Goal: Find contact information: Find contact information

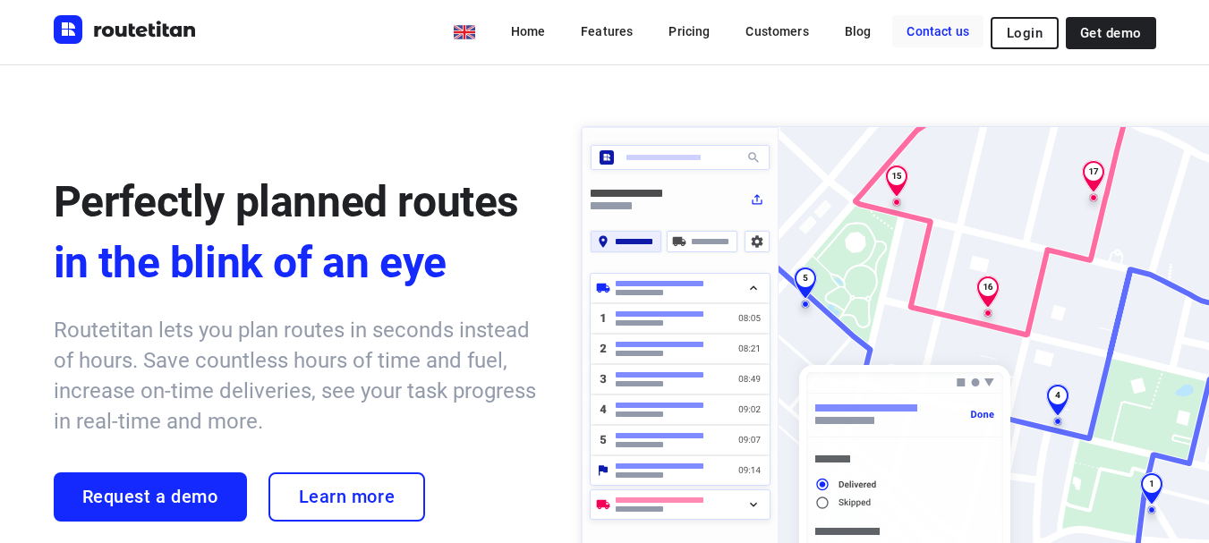
click at [929, 31] on link "Contact us" at bounding box center [937, 31] width 91 height 32
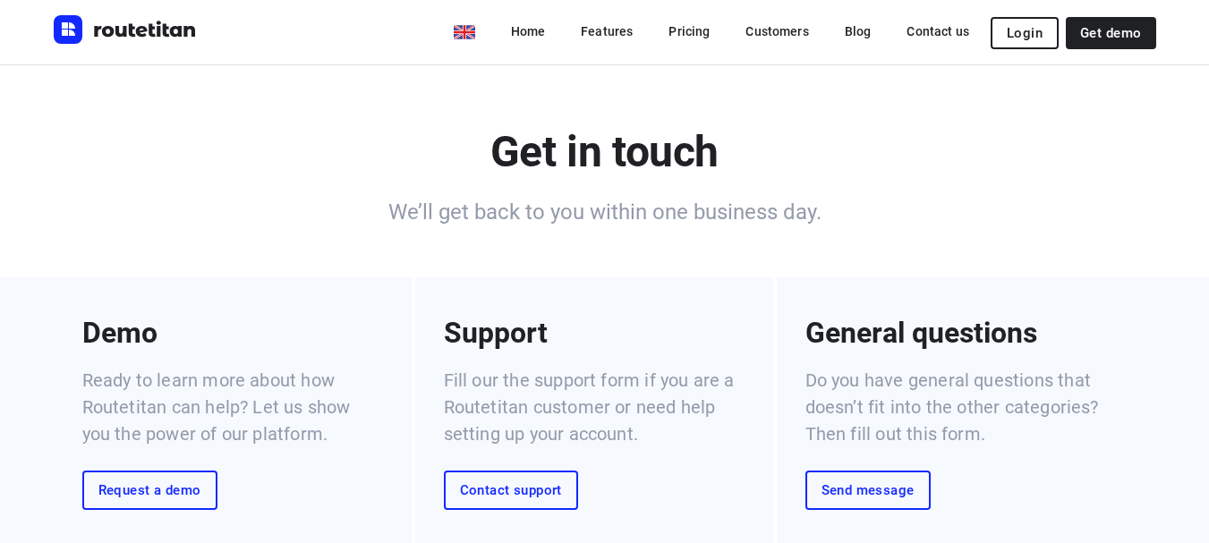
scroll to position [959, 0]
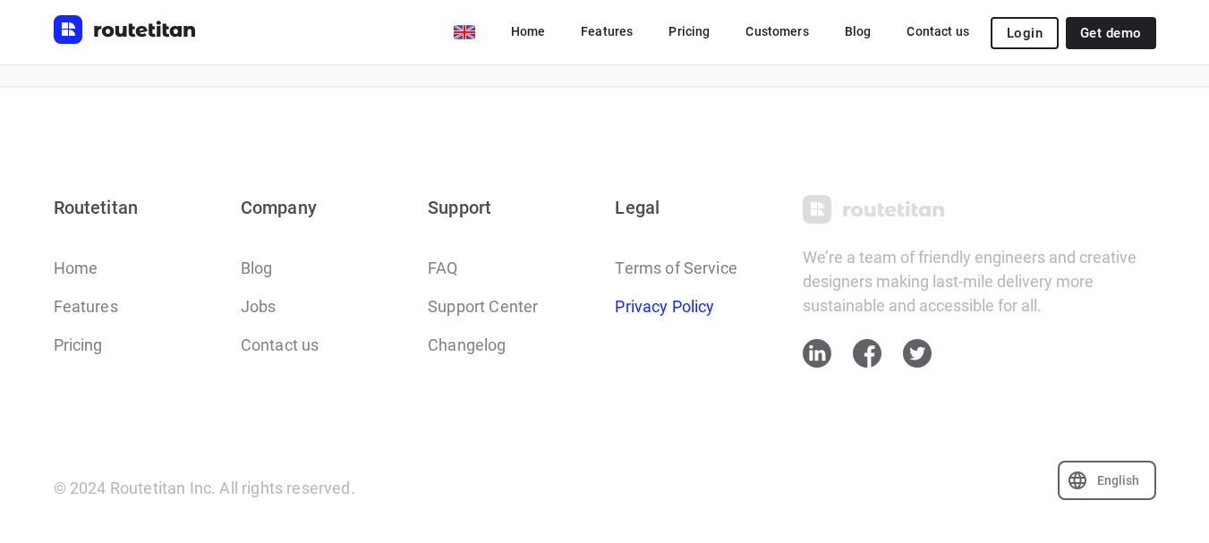
click at [634, 314] on link "Privacy Policy" at bounding box center [664, 306] width 99 height 24
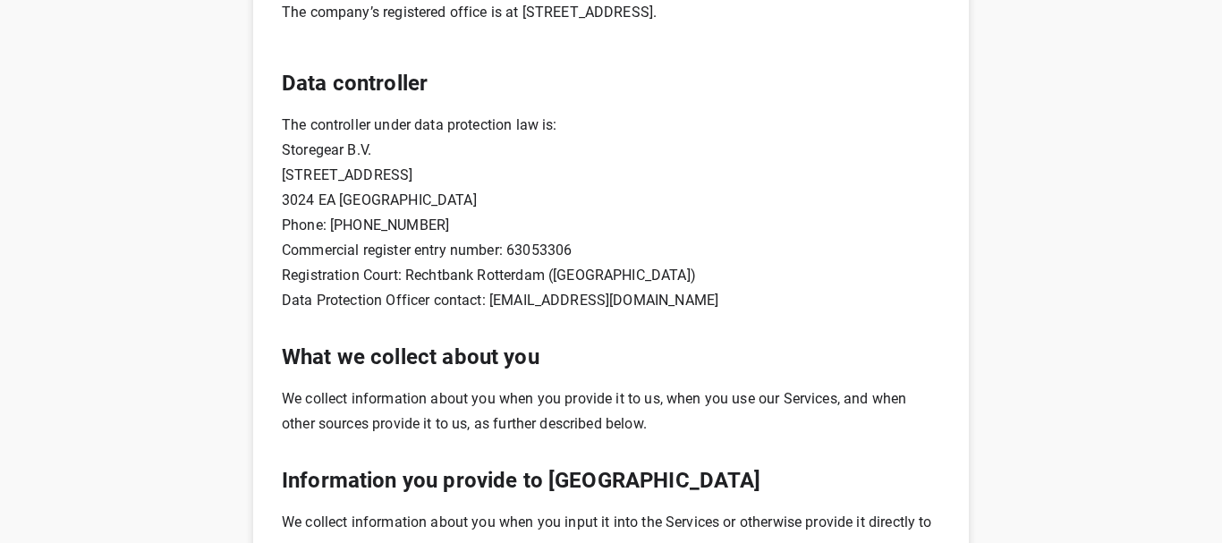
scroll to position [562, 0]
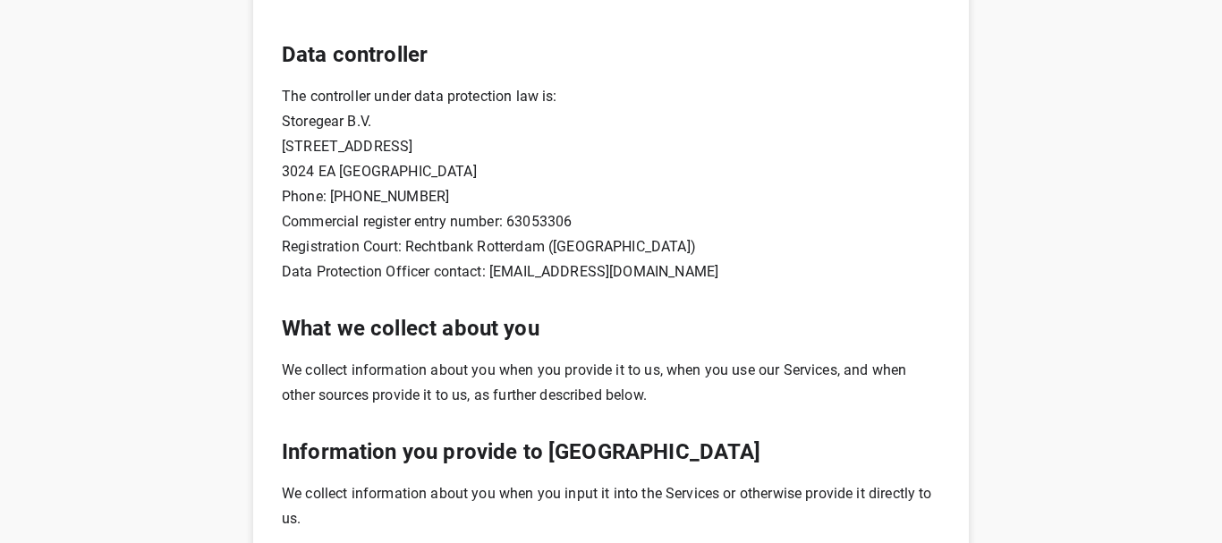
drag, startPoint x: 485, startPoint y: 271, endPoint x: 690, endPoint y: 280, distance: 205.1
click at [690, 280] on p "Data Protection Officer contact: [EMAIL_ADDRESS][DOMAIN_NAME]" at bounding box center [611, 272] width 659 height 25
copy p "[EMAIL_ADDRESS][DOMAIN_NAME]"
